Goal: Task Accomplishment & Management: Manage account settings

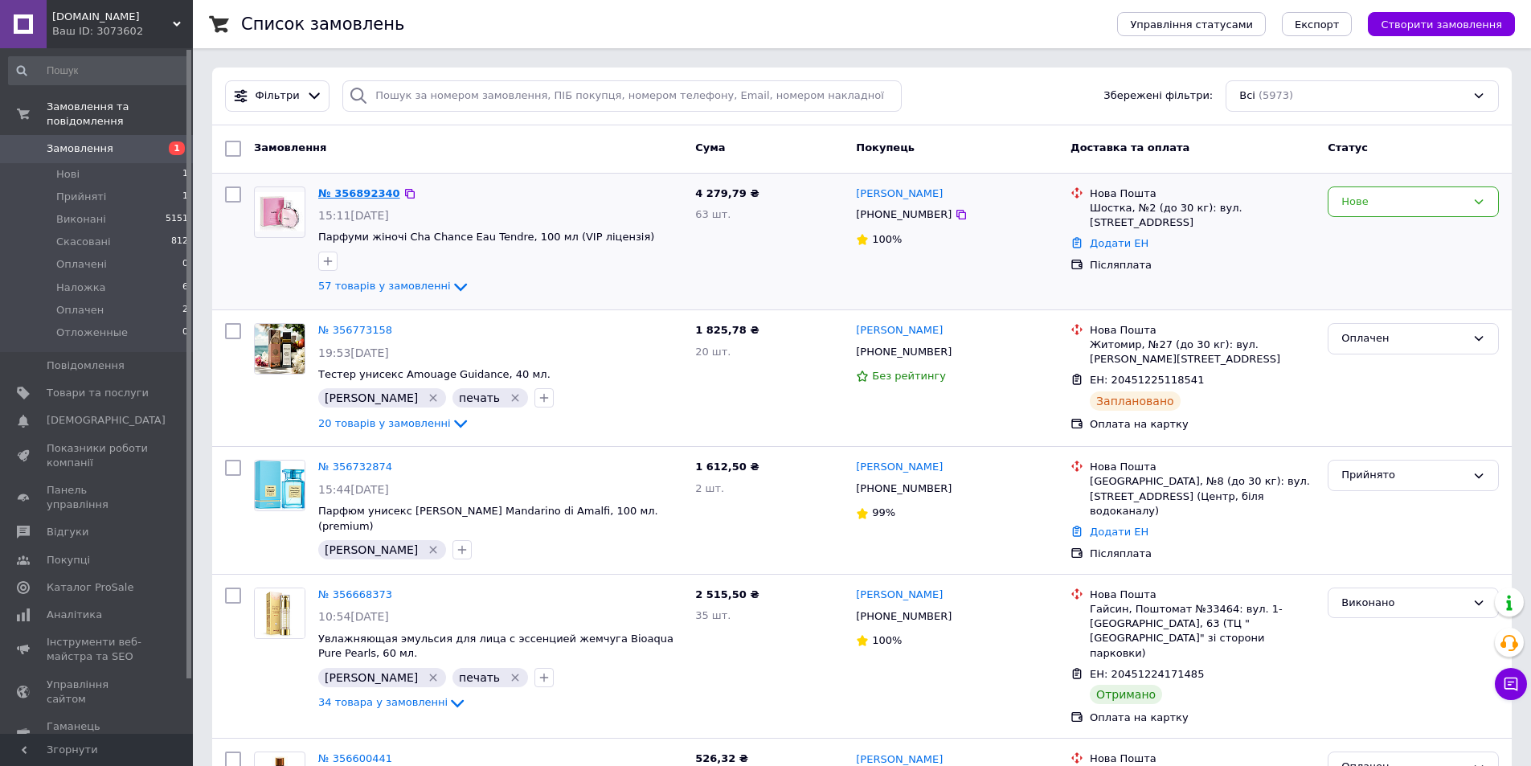
click at [323, 198] on link "№ 356892340" at bounding box center [359, 193] width 82 height 12
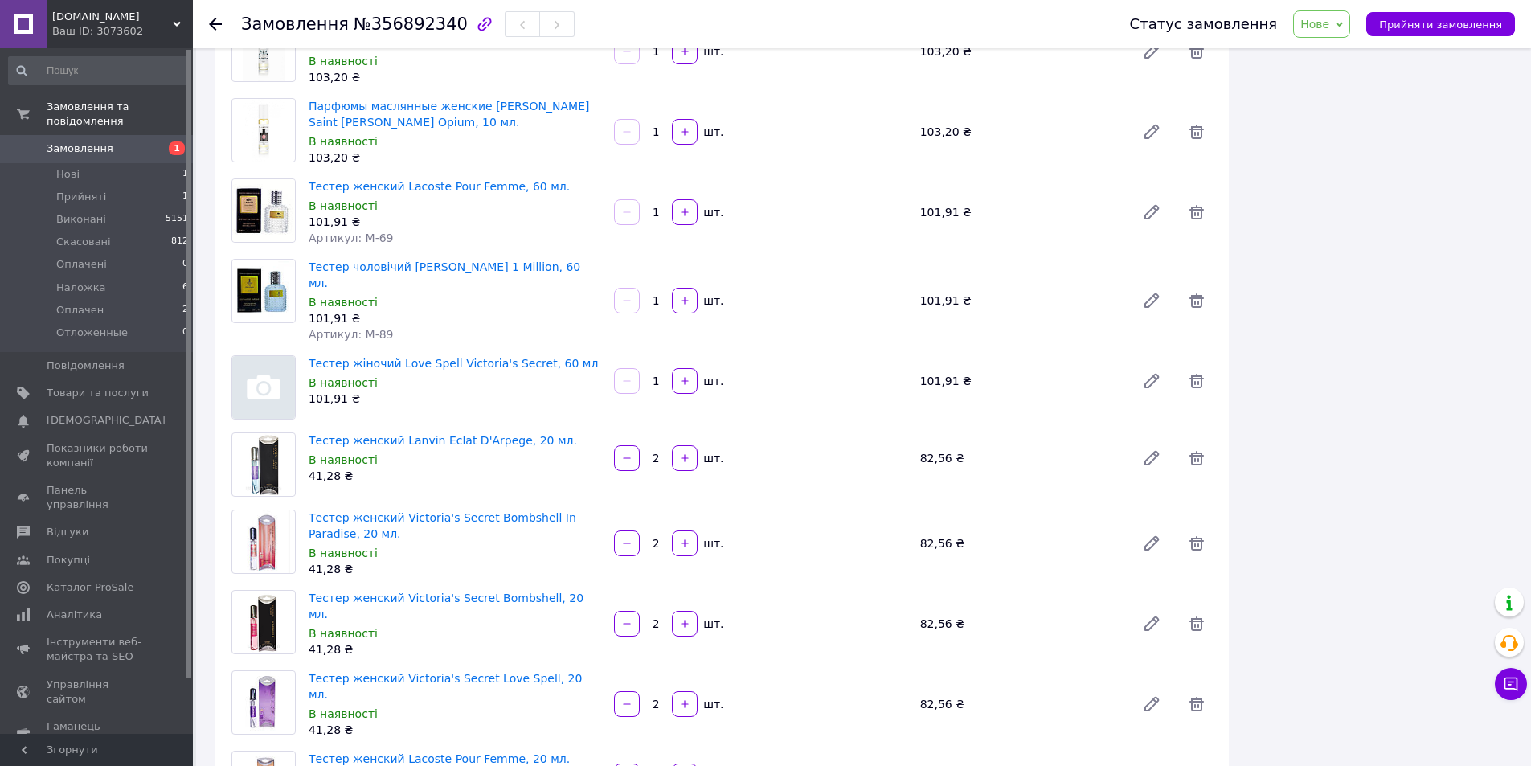
scroll to position [489, 0]
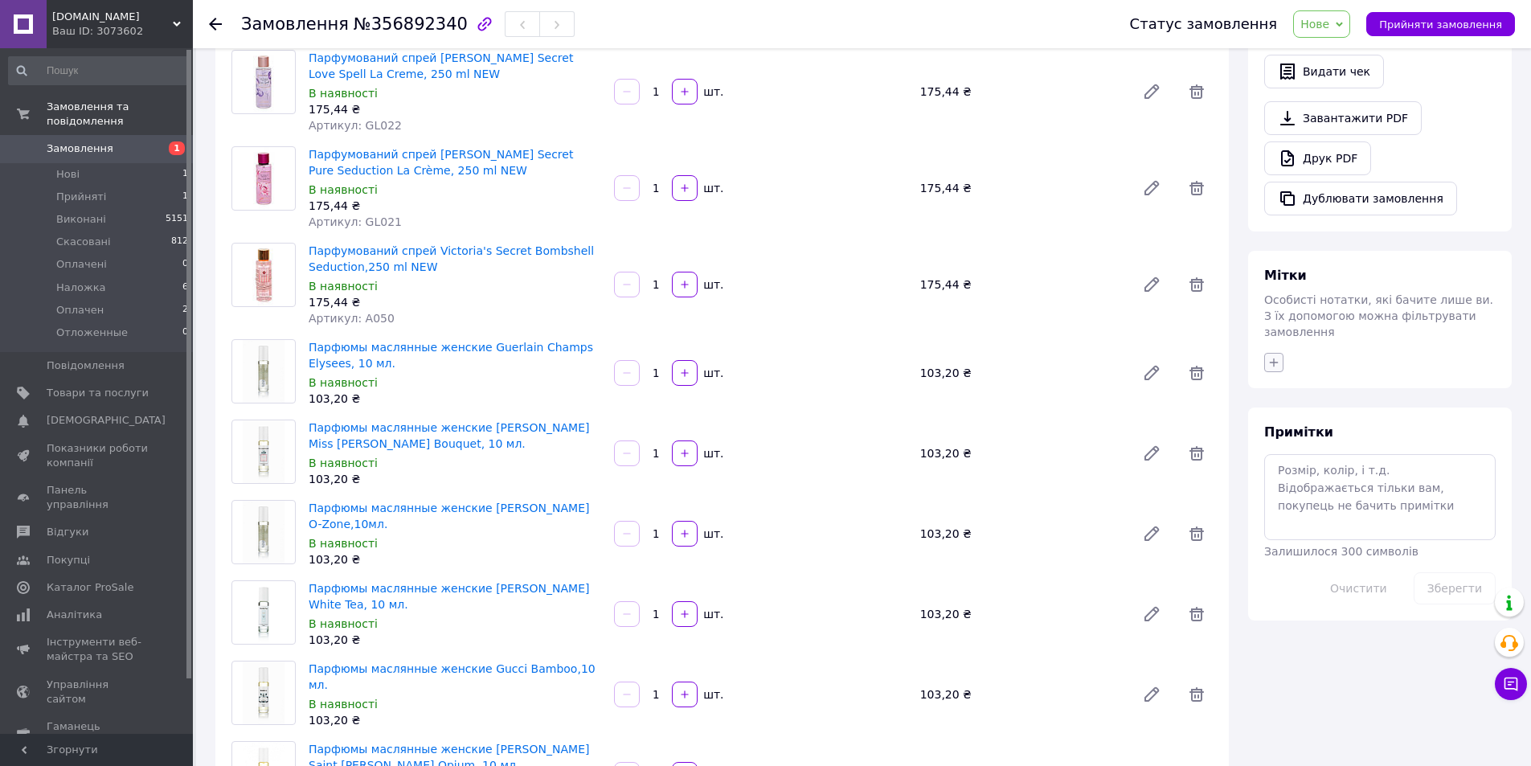
click at [1276, 356] on icon "button" at bounding box center [1273, 362] width 13 height 13
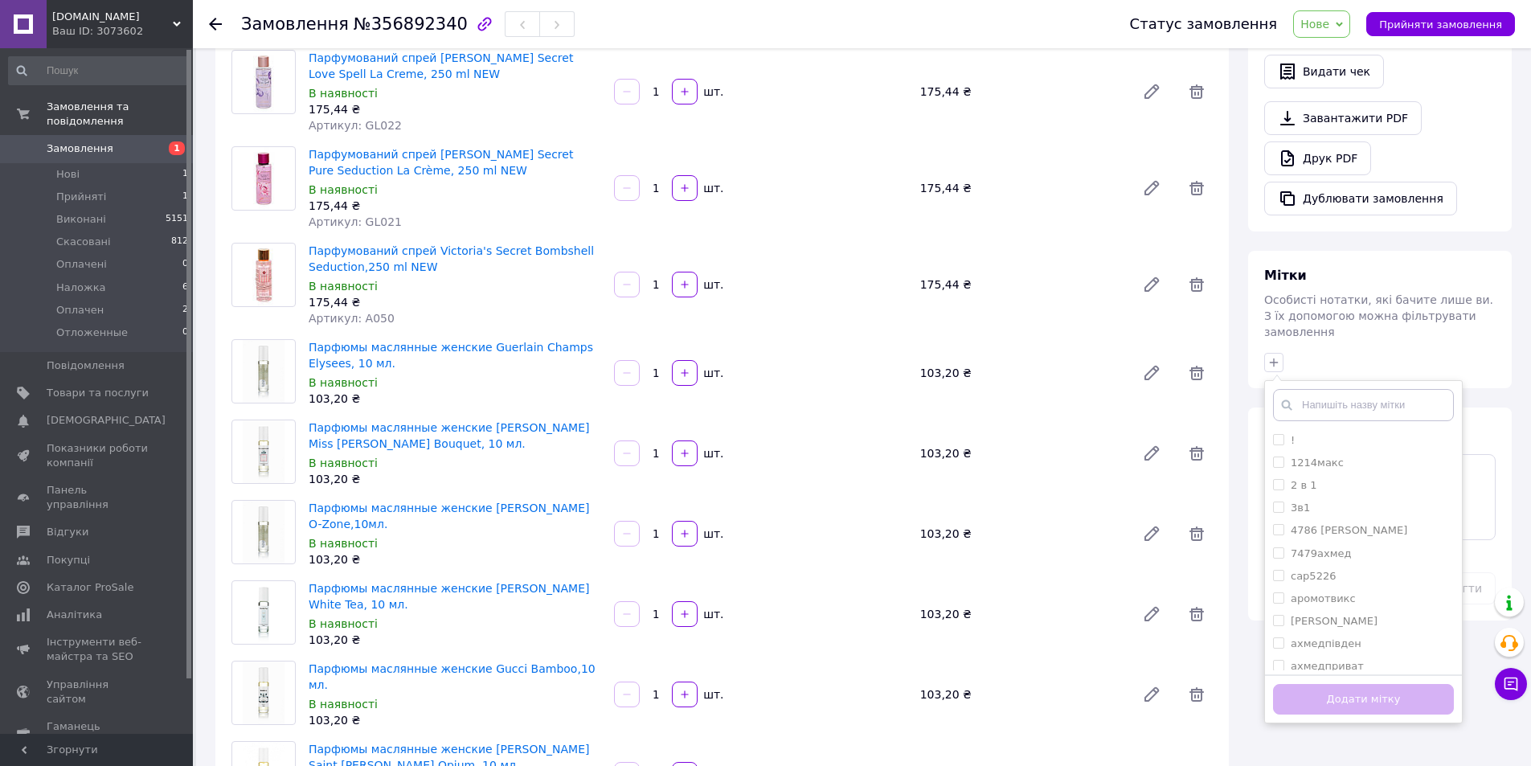
type input "ї"
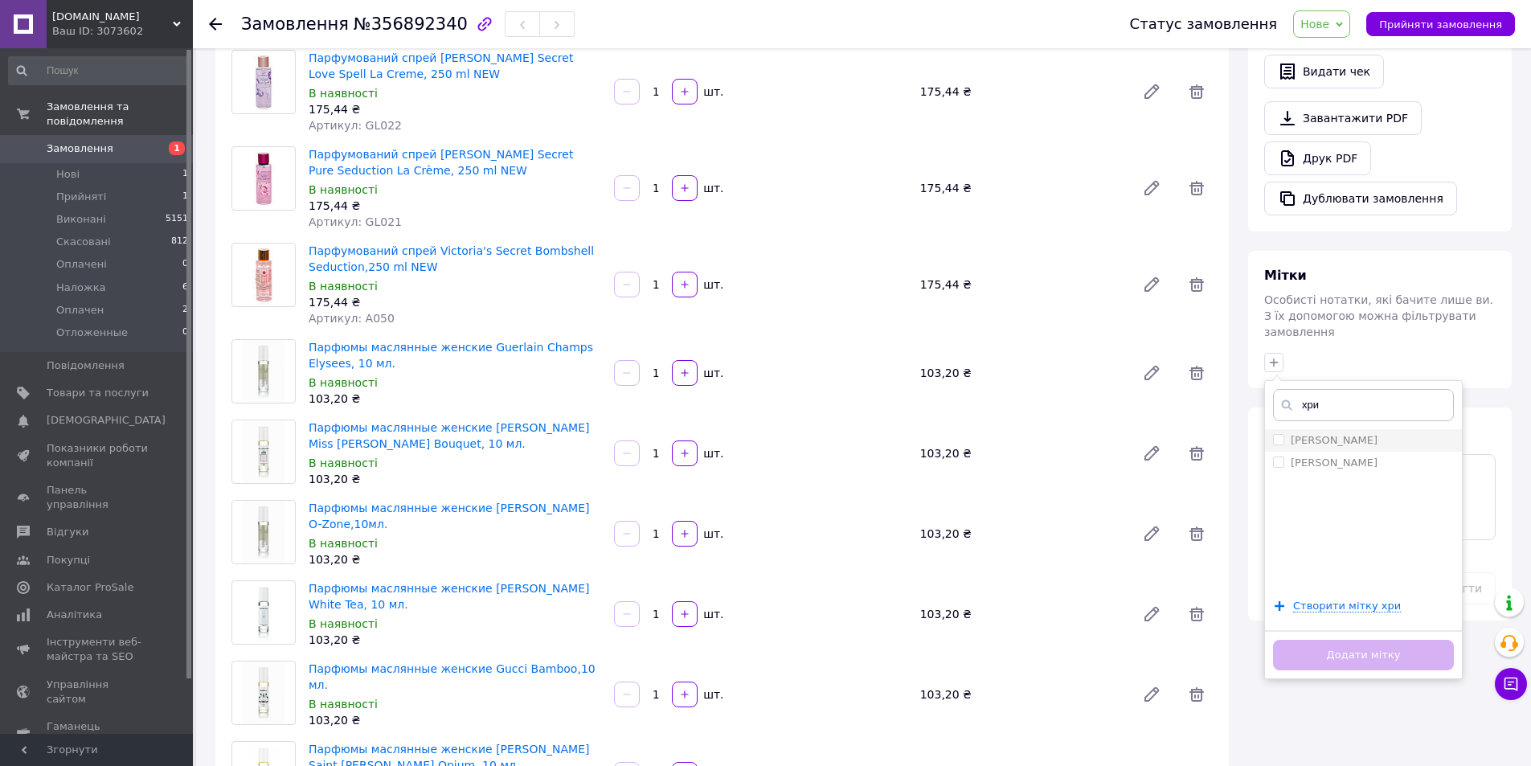
type input "хри"
click at [1284, 433] on label "[PERSON_NAME]" at bounding box center [1325, 440] width 104 height 14
click at [1283, 434] on input "[PERSON_NAME]" at bounding box center [1278, 439] width 10 height 10
click at [1276, 434] on input "[PERSON_NAME]" at bounding box center [1278, 439] width 10 height 10
checkbox input "true"
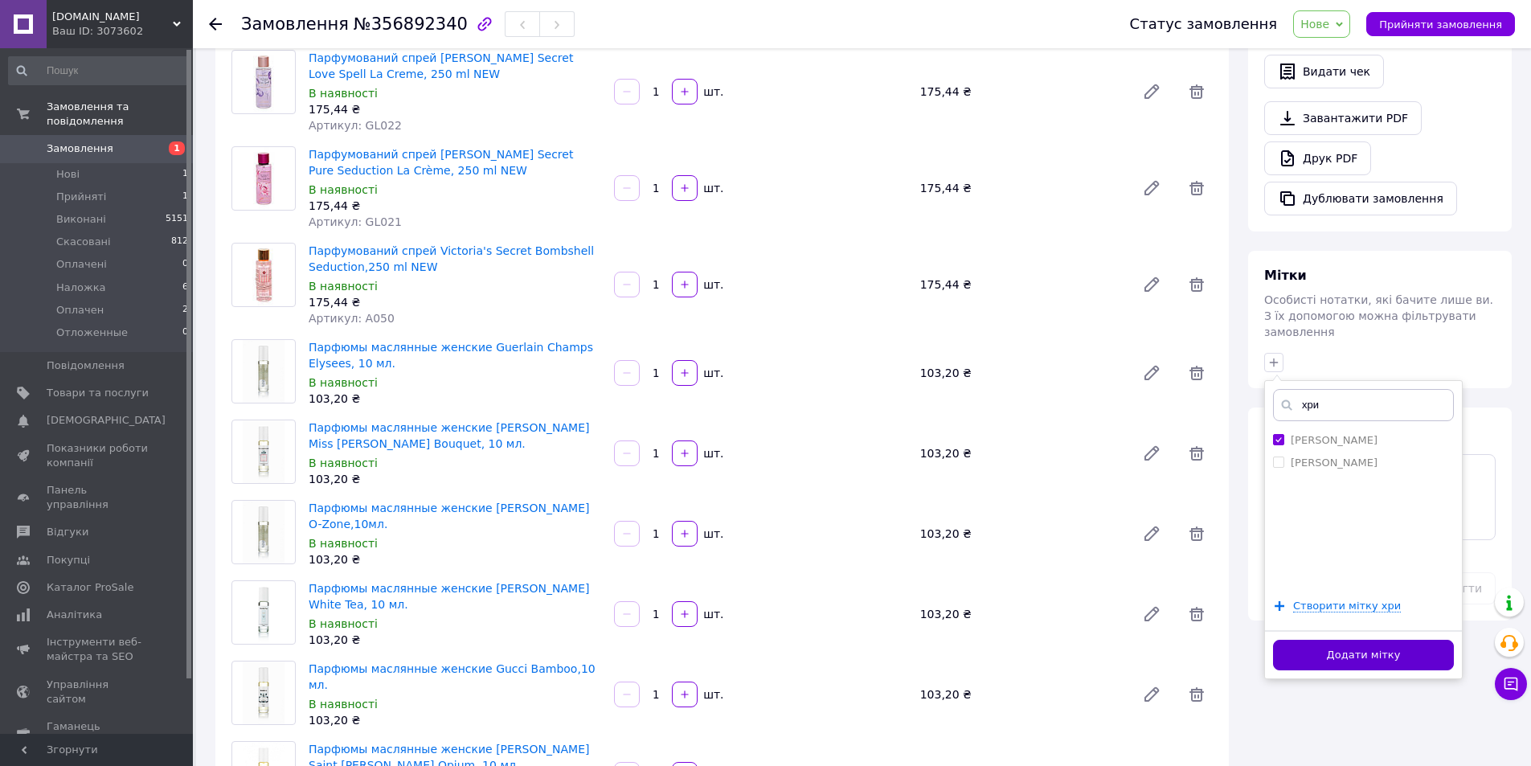
click at [1362, 640] on button "Додати мітку" at bounding box center [1363, 655] width 181 height 31
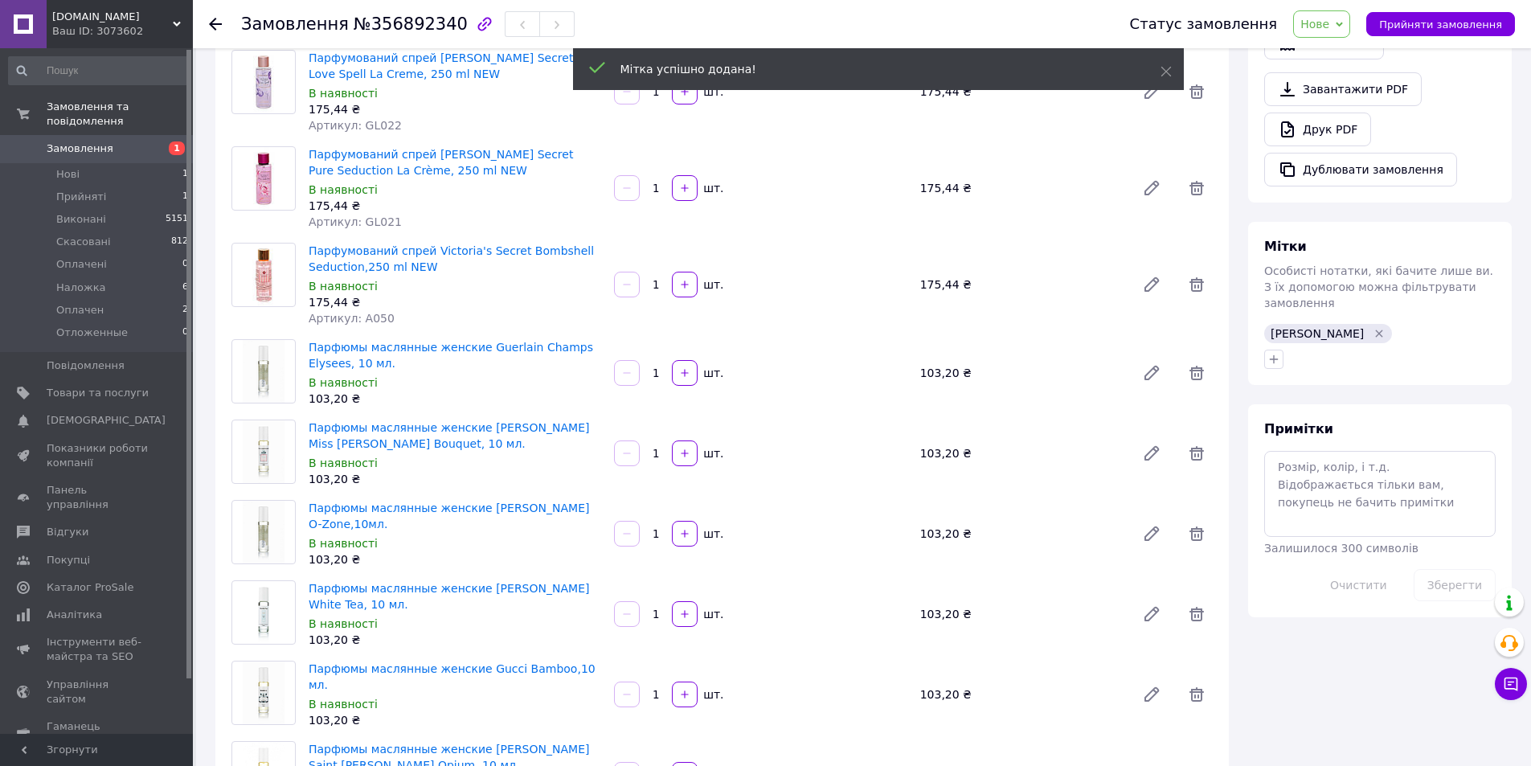
click at [1329, 18] on span "Нове" at bounding box center [1314, 24] width 29 height 13
click at [1353, 53] on li "Прийнято" at bounding box center [1338, 56] width 88 height 24
click at [121, 141] on span "Замовлення" at bounding box center [98, 148] width 102 height 14
